Goal: Complete application form

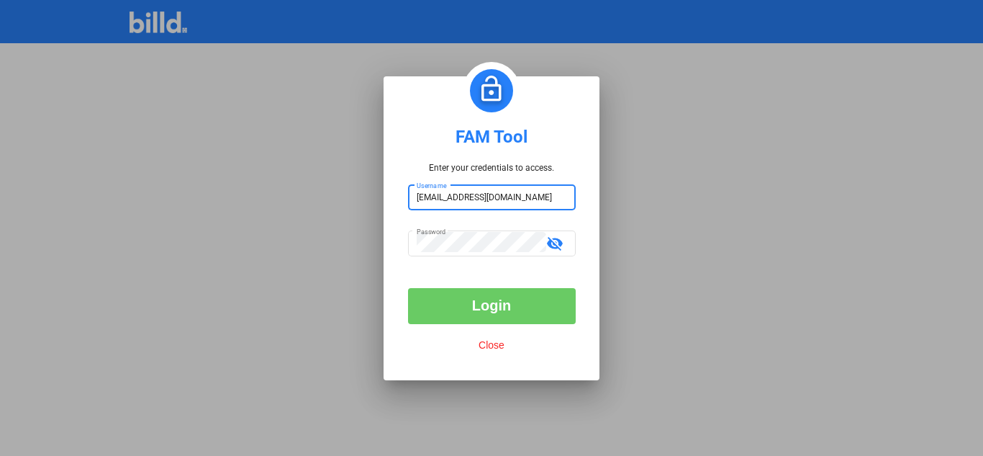
drag, startPoint x: 541, startPoint y: 201, endPoint x: 365, endPoint y: 215, distance: 176.2
click at [365, 215] on div "FAM Tool Enter your credentials to access. [EMAIL_ADDRESS][DOMAIN_NAME] Usernam…" at bounding box center [491, 228] width 983 height 456
type input "billduser"
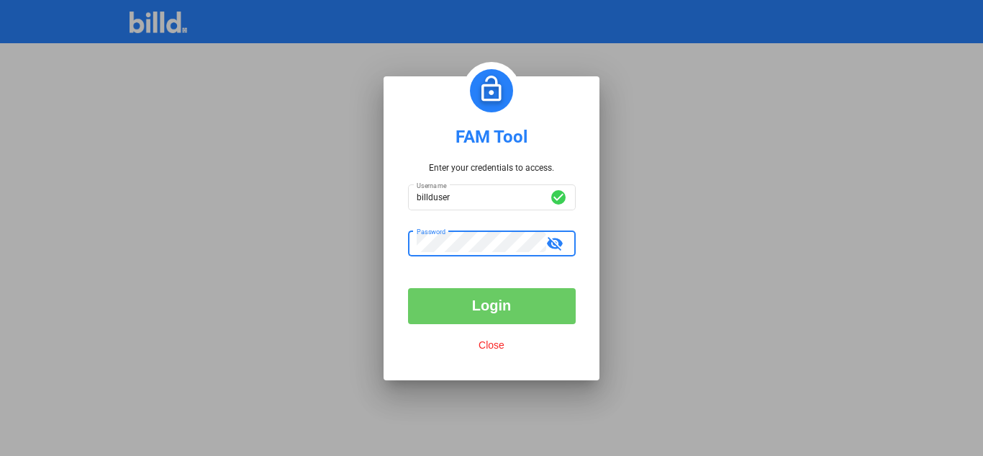
click at [401, 252] on mat-dialog-container "FAM Tool Enter your credentials to access. billduser Username check_circle Pass…" at bounding box center [492, 228] width 216 height 304
click at [495, 305] on button "Login" at bounding box center [492, 306] width 168 height 36
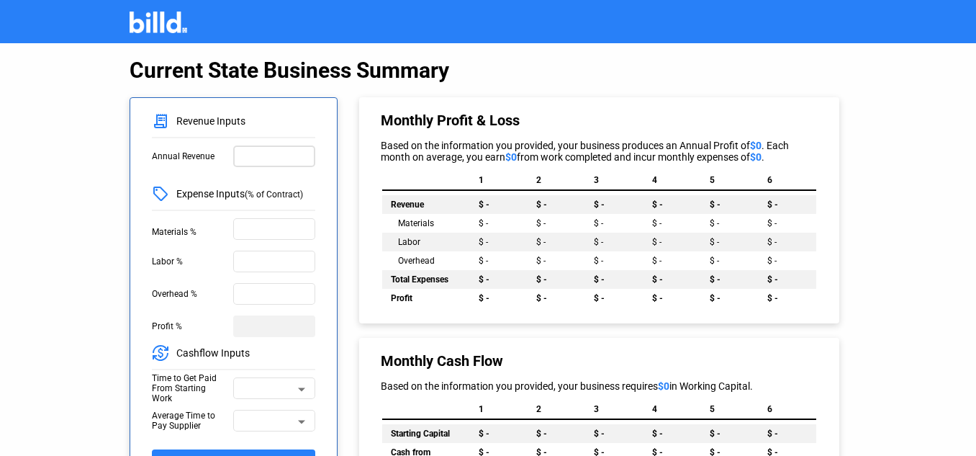
click at [264, 156] on input "text" at bounding box center [274, 155] width 68 height 15
type input "2,050,000"
click at [297, 226] on input "text" at bounding box center [274, 227] width 68 height 15
